Goal: Check status: Check status

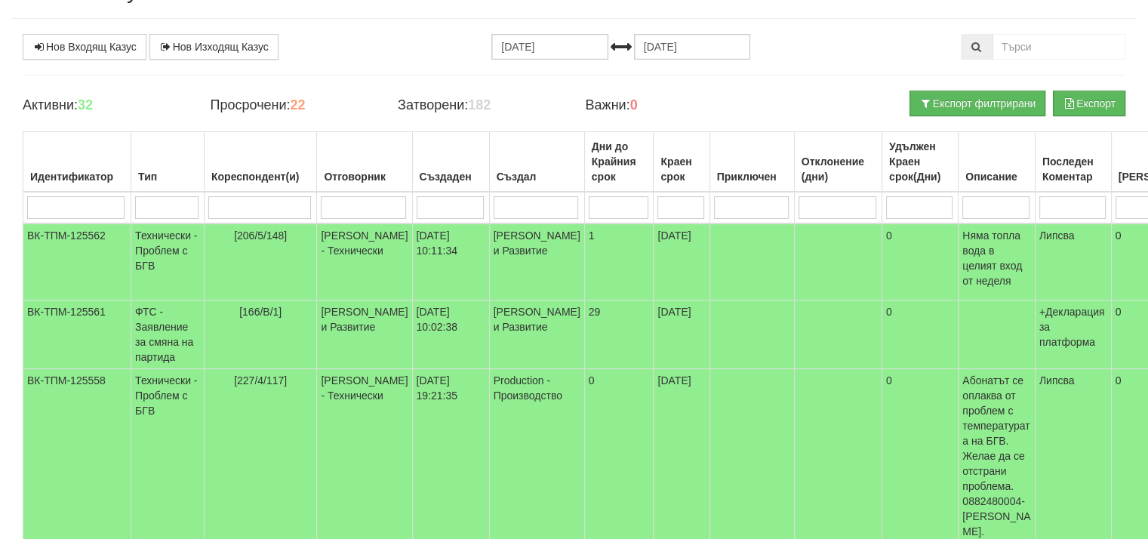
scroll to position [75, 0]
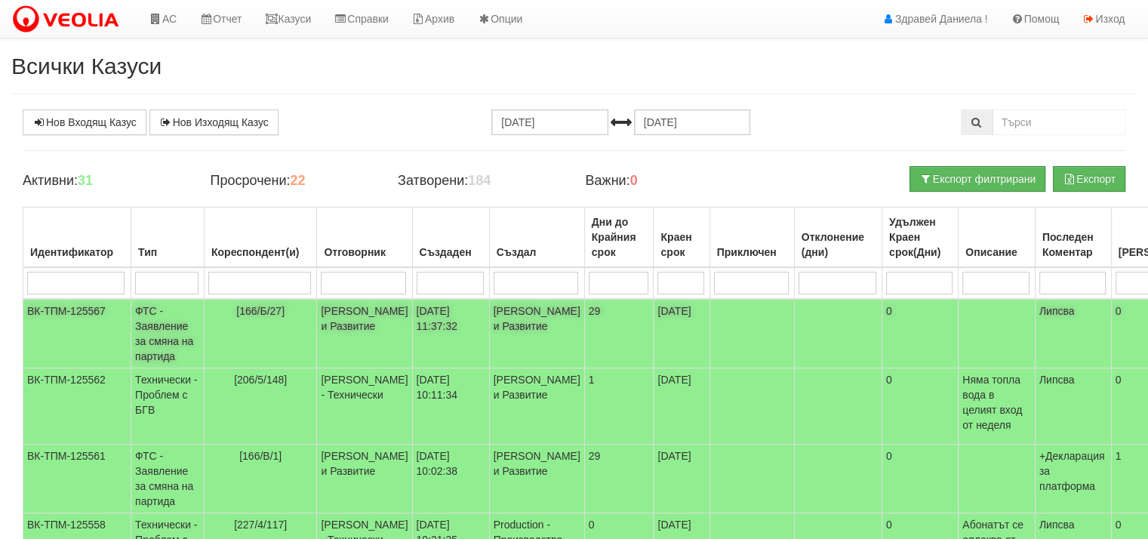
click at [147, 316] on td "ФТС - Заявление за смяна на партида" at bounding box center [167, 333] width 73 height 69
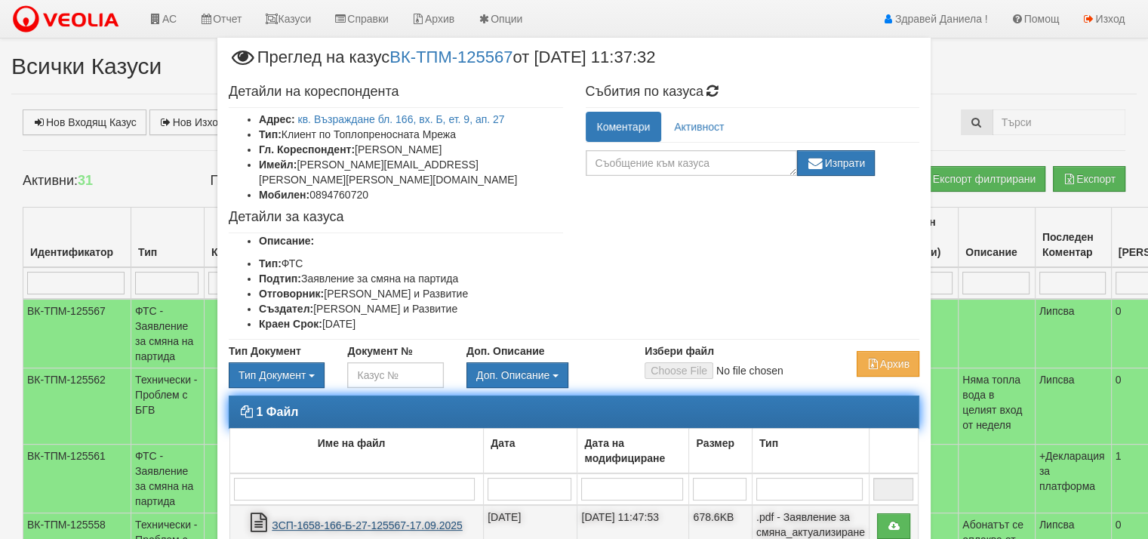
click at [394, 519] on link "ЗСП-1658-166-Б-27-125567-17.09.2025" at bounding box center [367, 525] width 191 height 12
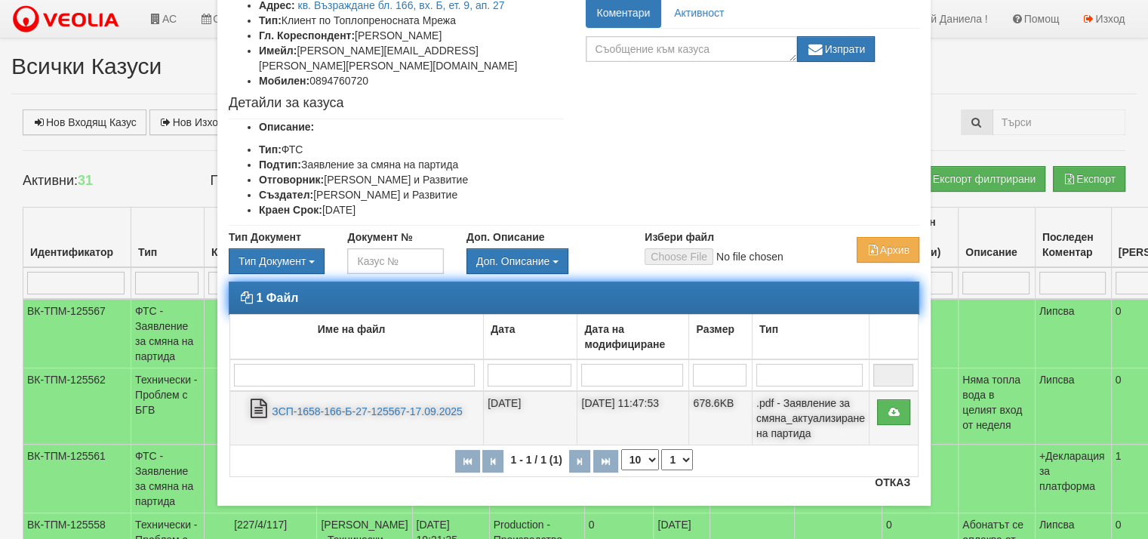
scroll to position [119, 0]
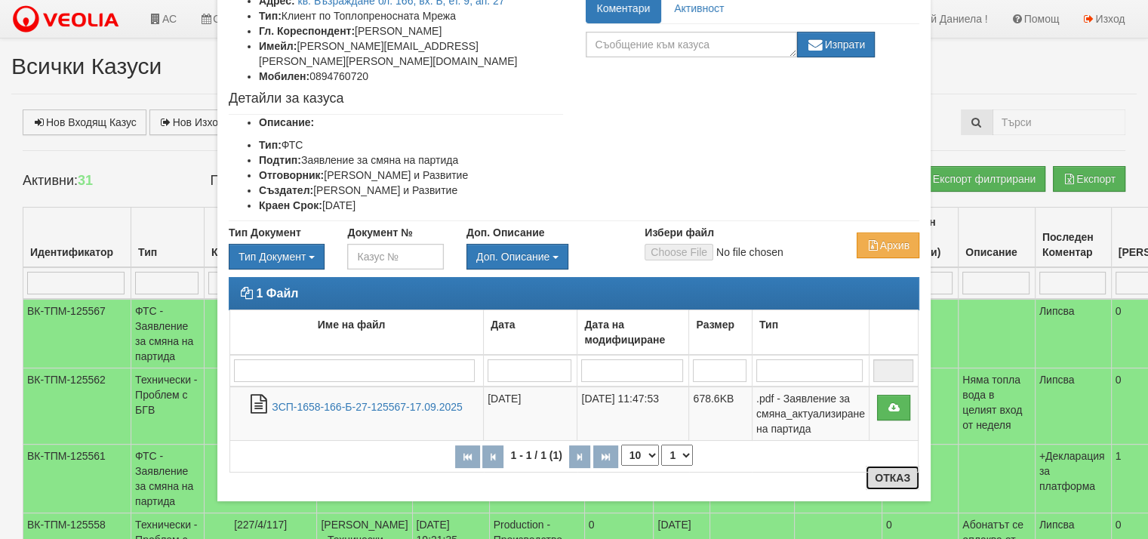
click at [882, 480] on button "Отказ" at bounding box center [893, 478] width 54 height 24
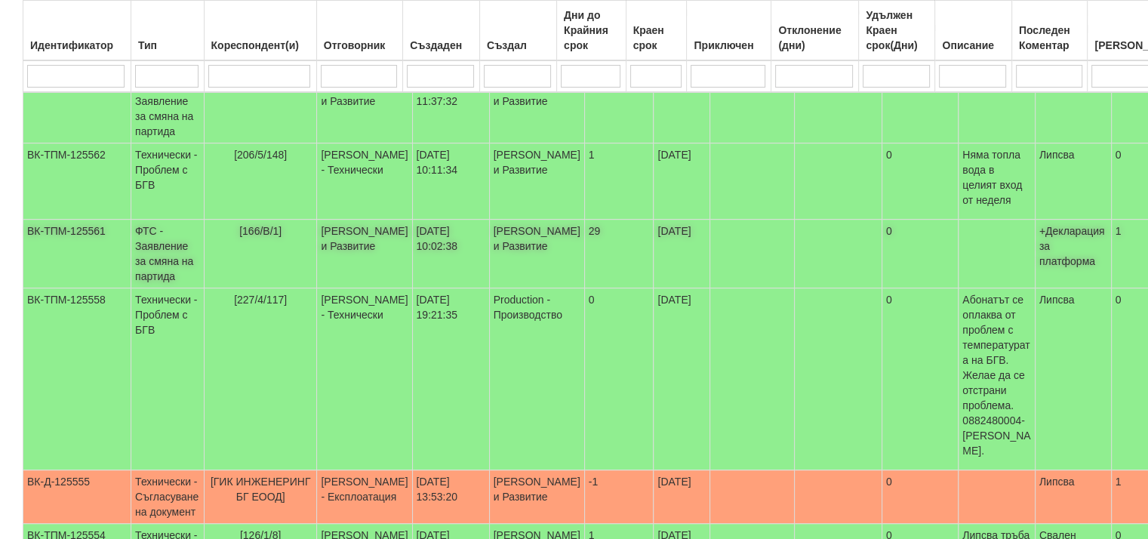
scroll to position [226, 0]
